Goal: Navigation & Orientation: Find specific page/section

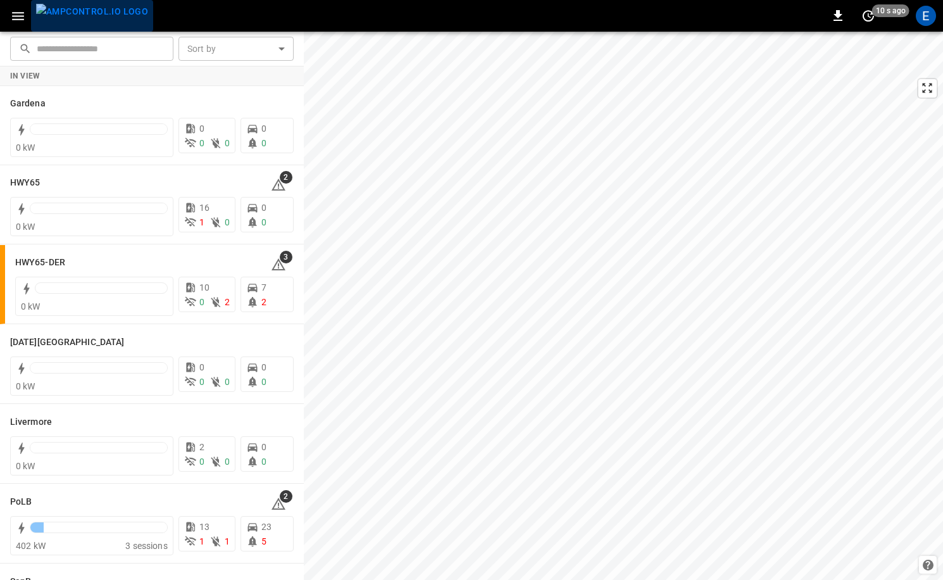
click at [99, 20] on img "menu" at bounding box center [92, 12] width 112 height 16
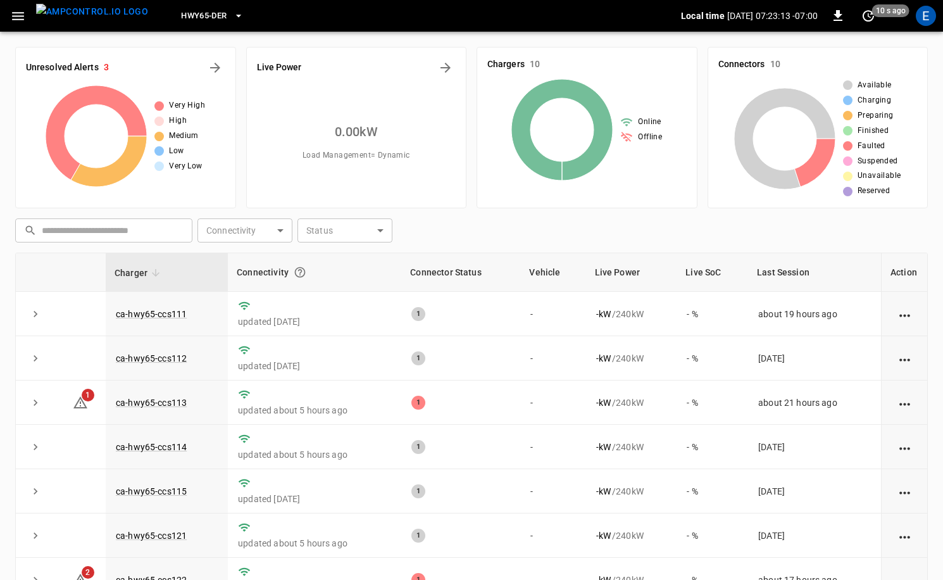
click at [176, 6] on button "HWY65-DER" at bounding box center [212, 16] width 72 height 25
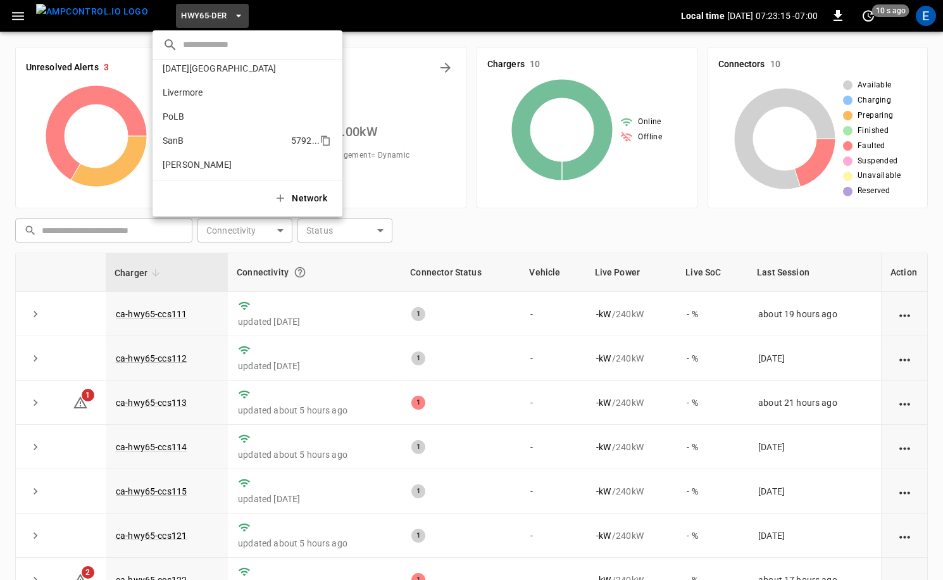
click at [231, 127] on li "PoLB 2670 ..." at bounding box center [248, 116] width 190 height 24
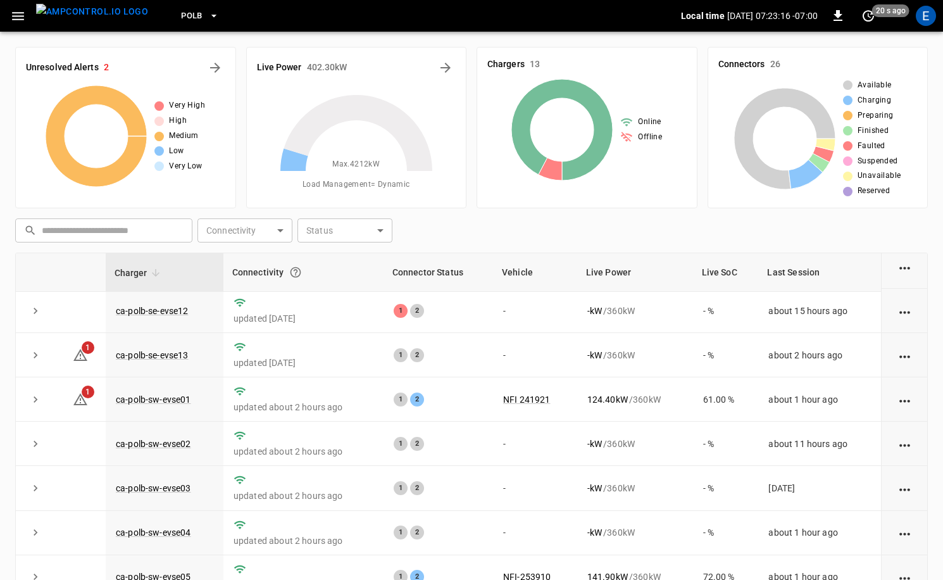
scroll to position [210, 0]
